Goal: Find specific page/section: Find specific page/section

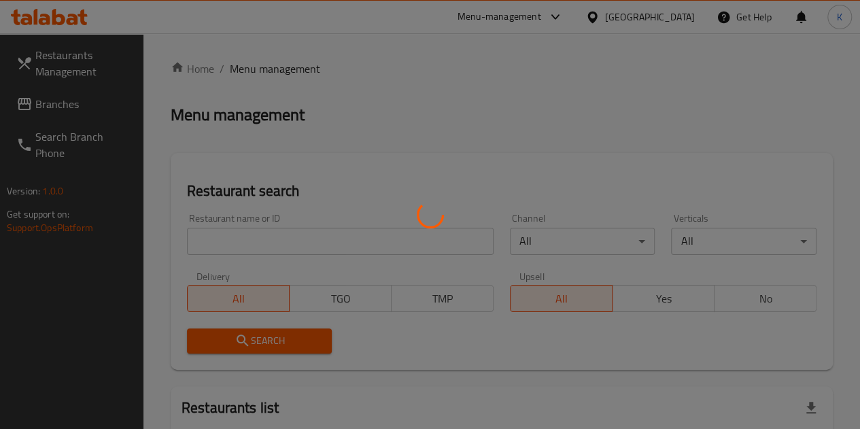
click at [208, 257] on div at bounding box center [430, 214] width 860 height 429
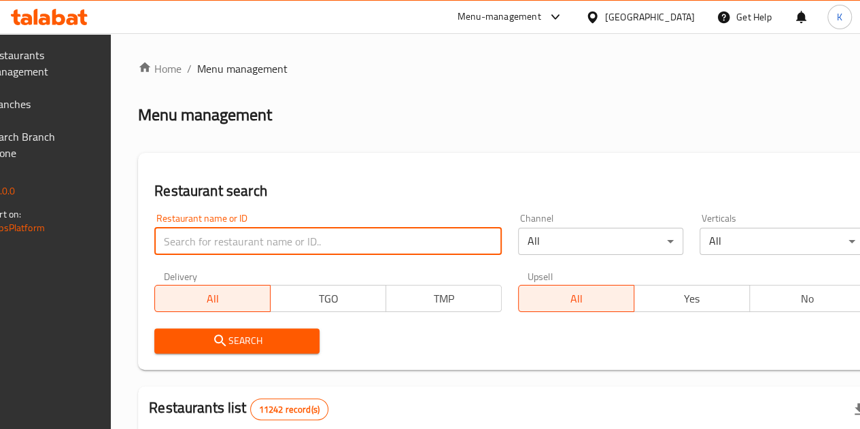
click at [222, 248] on input "search" at bounding box center [327, 241] width 347 height 27
type input "[DEMOGRAPHIC_DATA]"
click button "Search" at bounding box center [236, 340] width 165 height 25
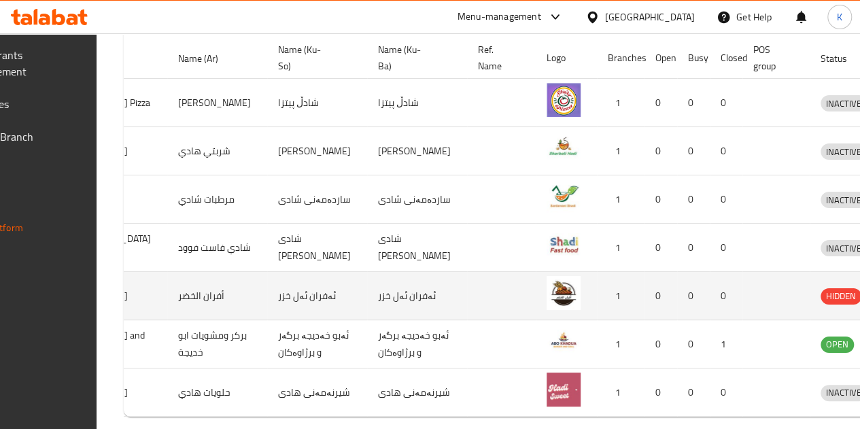
scroll to position [519, 0]
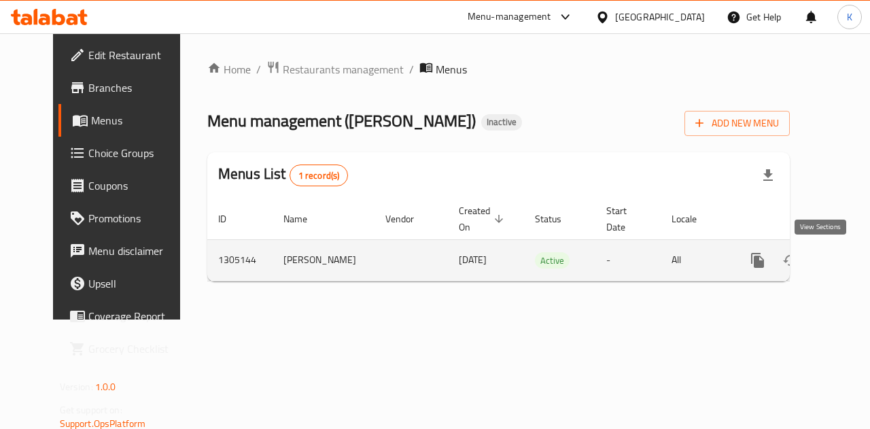
click at [847, 256] on icon "enhanced table" at bounding box center [855, 260] width 16 height 16
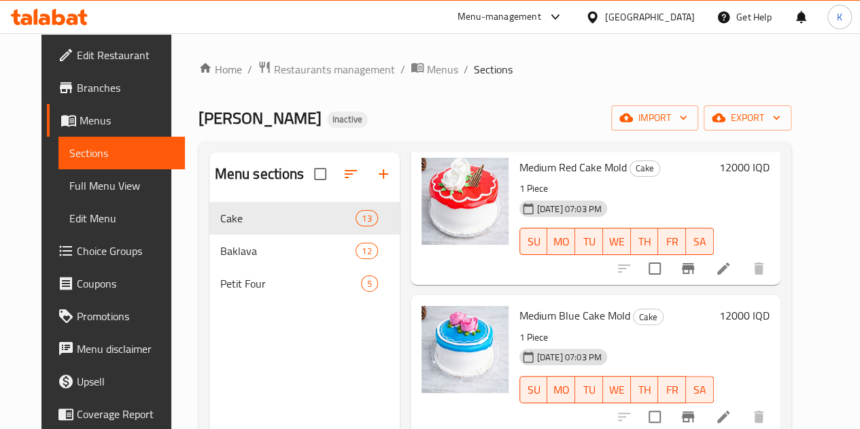
scroll to position [190, 0]
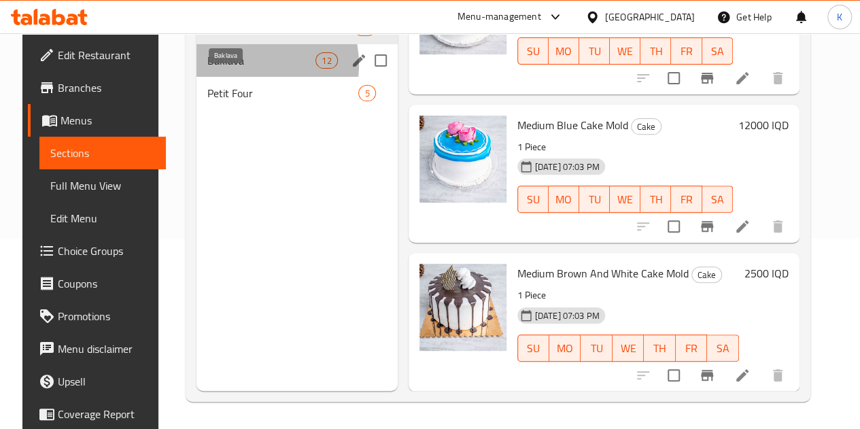
click at [231, 69] on span "Baklava" at bounding box center [261, 60] width 108 height 16
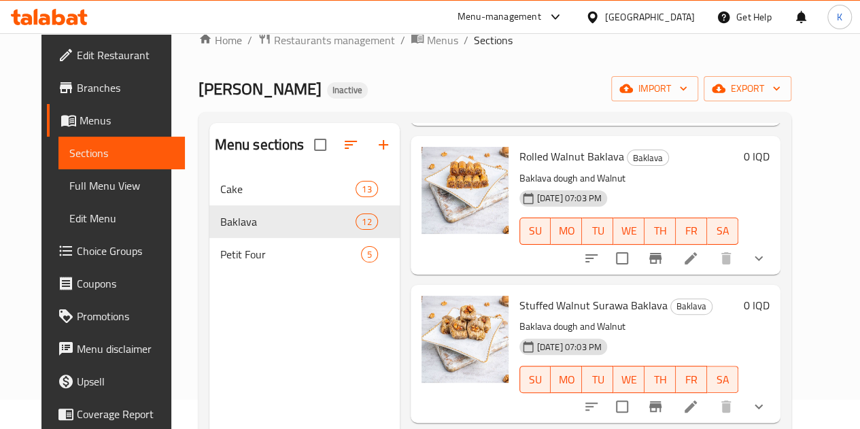
scroll to position [190, 0]
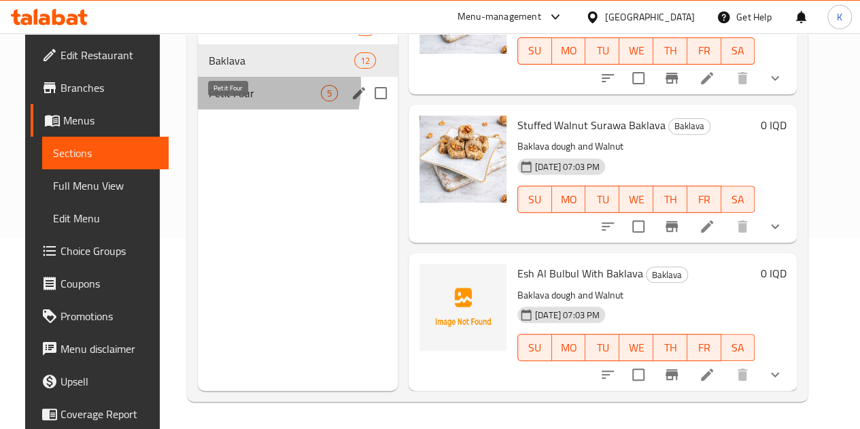
click at [227, 101] on span "Petit Four" at bounding box center [265, 93] width 112 height 16
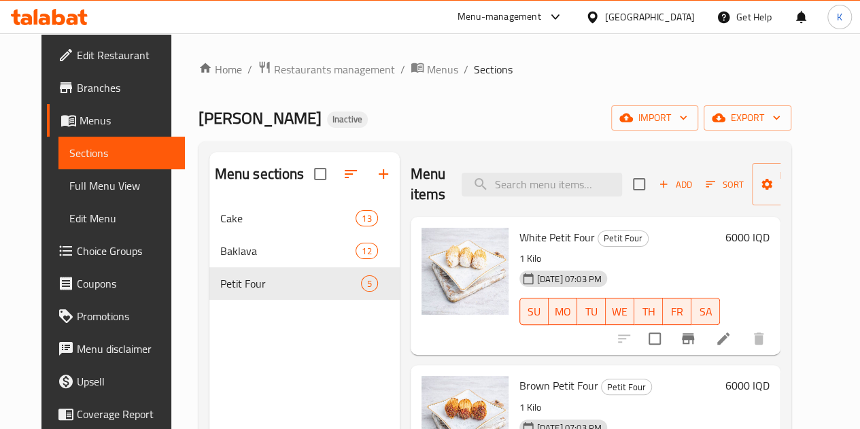
click at [198, 127] on span "[PERSON_NAME]" at bounding box center [259, 118] width 123 height 31
copy span "[PERSON_NAME]"
click at [385, 90] on div "Home / Restaurants management / Menus / Sections [PERSON_NAME] Inactive import …" at bounding box center [494, 325] width 593 height 531
